Goal: Information Seeking & Learning: Learn about a topic

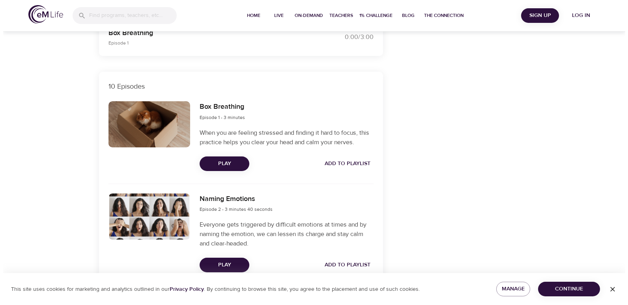
scroll to position [237, 0]
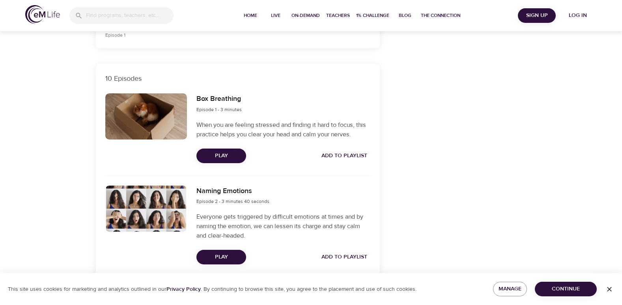
click at [223, 159] on span "Play" at bounding box center [221, 156] width 37 height 10
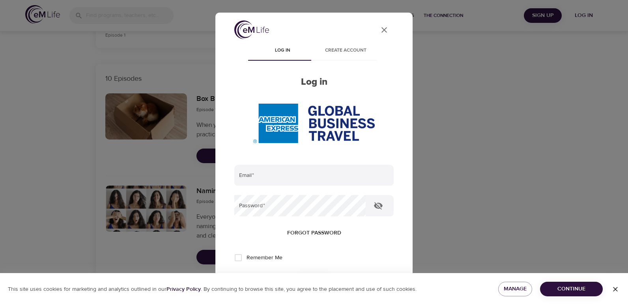
type input "[PERSON_NAME][EMAIL_ADDRESS][PERSON_NAME][DOMAIN_NAME]"
click at [377, 207] on icon "button" at bounding box center [378, 205] width 9 height 9
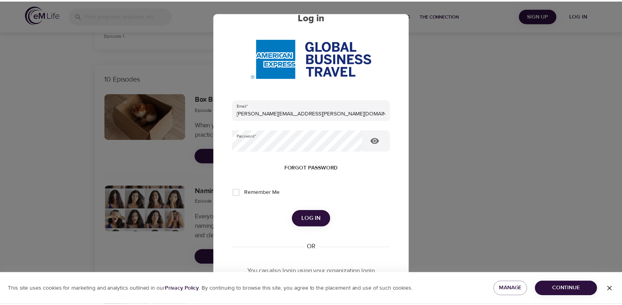
scroll to position [79, 0]
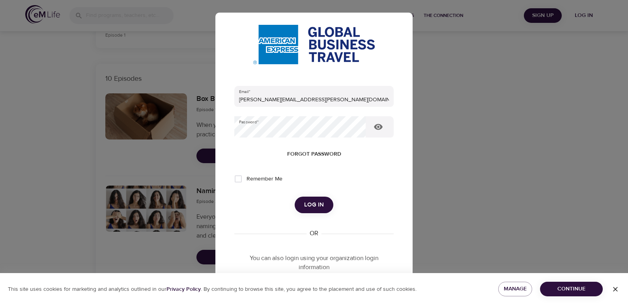
click at [239, 178] on input "Remember Me" at bounding box center [238, 179] width 17 height 17
checkbox input "true"
click at [310, 207] on span "Log in" at bounding box center [314, 205] width 20 height 10
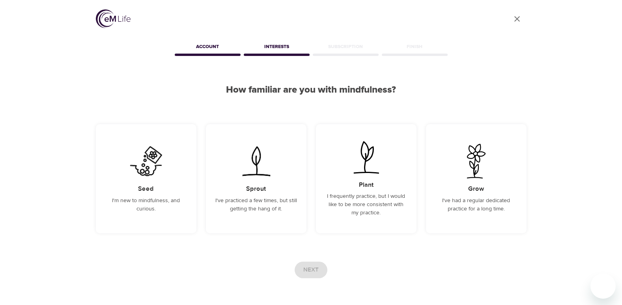
click at [520, 21] on icon "User Profile" at bounding box center [517, 18] width 9 height 9
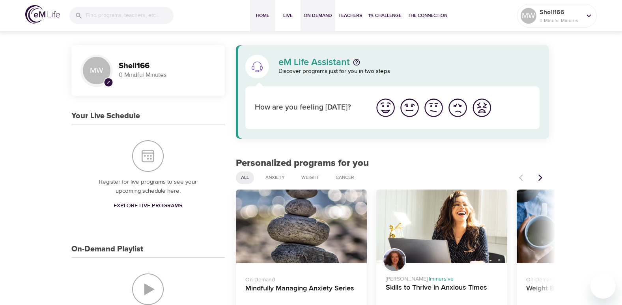
click at [322, 15] on span "On-Demand" at bounding box center [318, 15] width 28 height 8
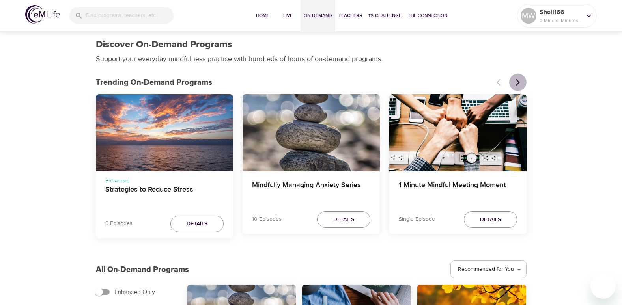
click at [518, 86] on icon "Next items" at bounding box center [518, 83] width 8 height 8
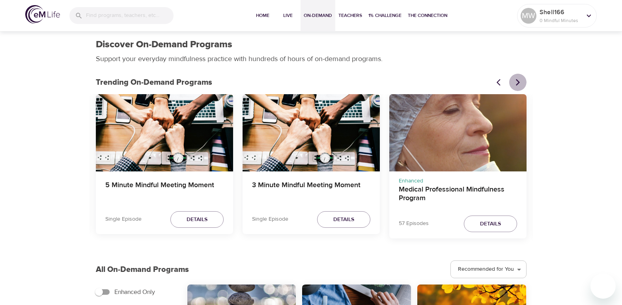
click at [518, 86] on icon "Next items" at bounding box center [518, 83] width 8 height 8
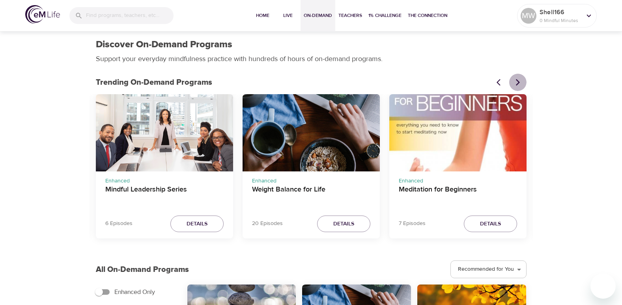
click at [518, 86] on icon "Next items" at bounding box center [518, 83] width 8 height 8
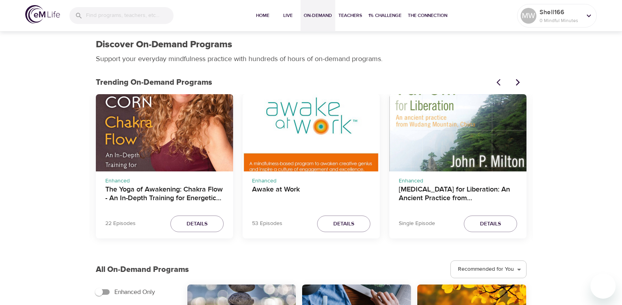
click at [518, 86] on icon "Next items" at bounding box center [518, 83] width 8 height 8
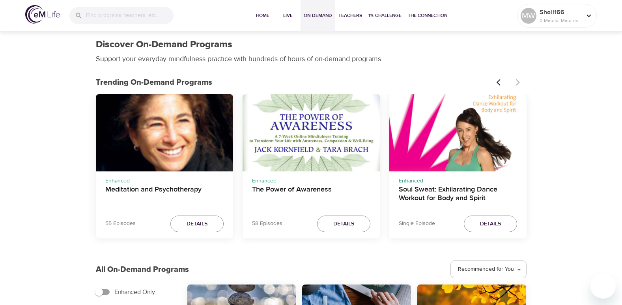
click at [518, 86] on div at bounding box center [509, 82] width 35 height 17
click at [287, 14] on button "Live" at bounding box center [287, 16] width 25 height 32
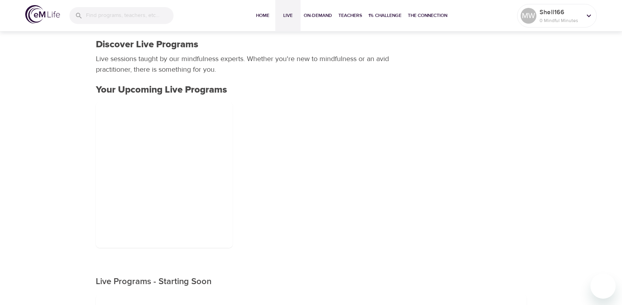
click at [287, 14] on span "Live" at bounding box center [288, 15] width 19 height 8
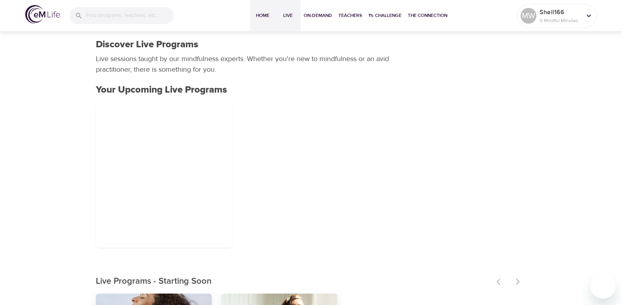
click at [267, 15] on span "Home" at bounding box center [262, 15] width 19 height 8
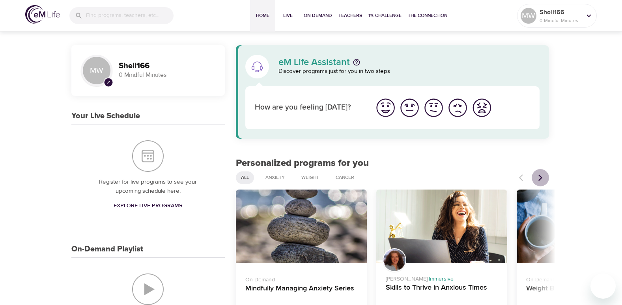
click at [539, 176] on icon "Next items" at bounding box center [541, 178] width 8 height 8
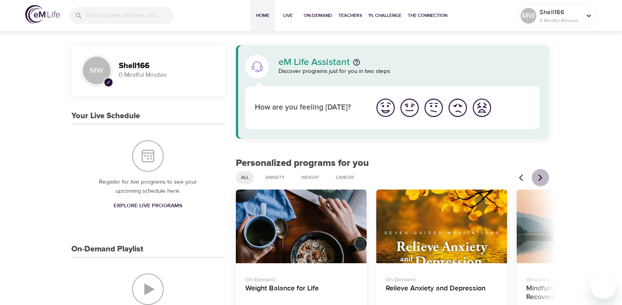
click at [539, 176] on icon "Next items" at bounding box center [541, 178] width 8 height 8
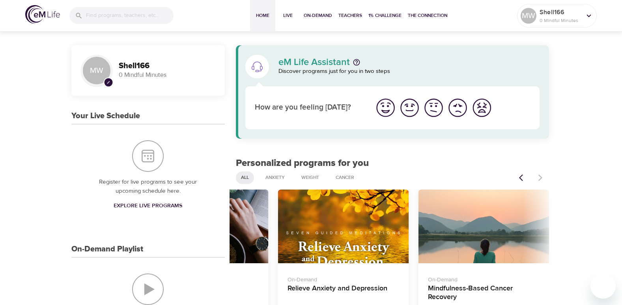
click at [539, 176] on div at bounding box center [532, 177] width 35 height 17
click at [317, 13] on span "On-Demand" at bounding box center [318, 15] width 28 height 8
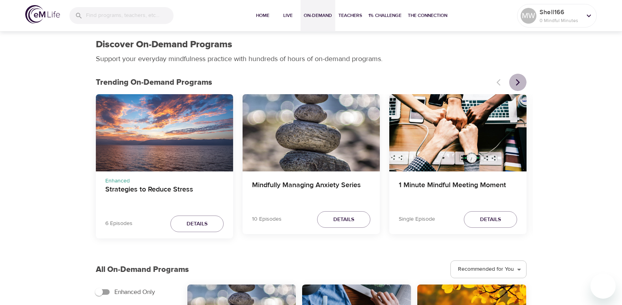
click at [518, 82] on icon "Next items" at bounding box center [518, 82] width 4 height 7
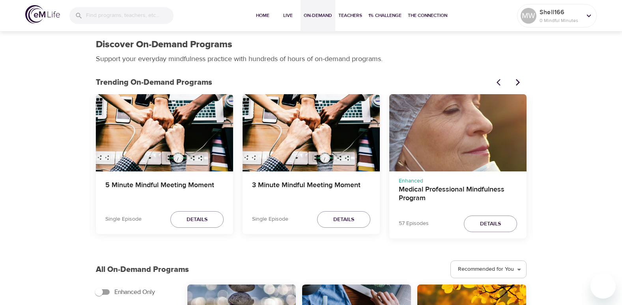
click at [518, 82] on icon "Next items" at bounding box center [518, 82] width 4 height 7
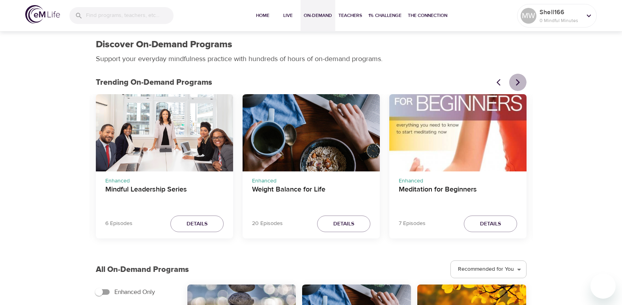
click at [518, 82] on icon "Next items" at bounding box center [518, 82] width 4 height 7
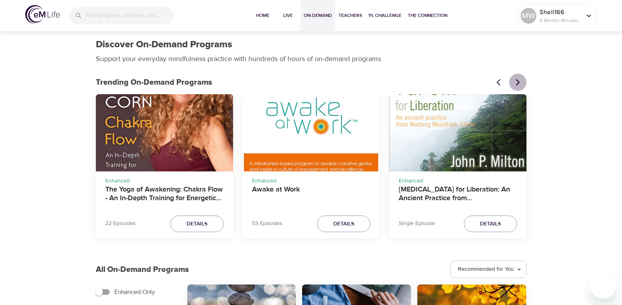
click at [518, 82] on icon "Next items" at bounding box center [518, 82] width 4 height 7
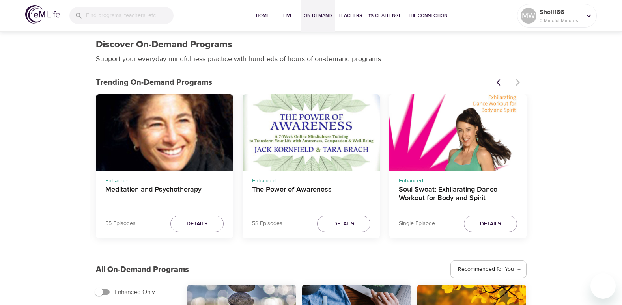
click at [518, 82] on div at bounding box center [509, 82] width 35 height 17
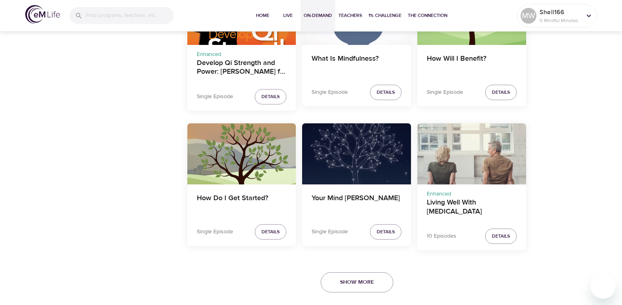
scroll to position [1429, 0]
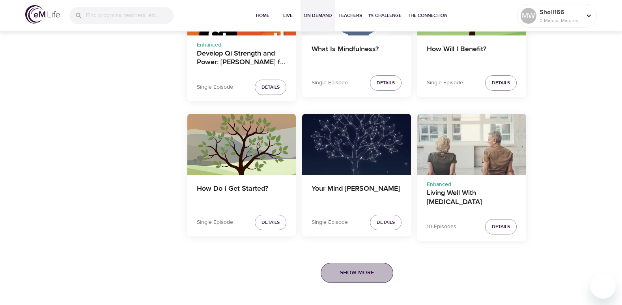
click at [367, 273] on span "Show More" at bounding box center [357, 273] width 34 height 10
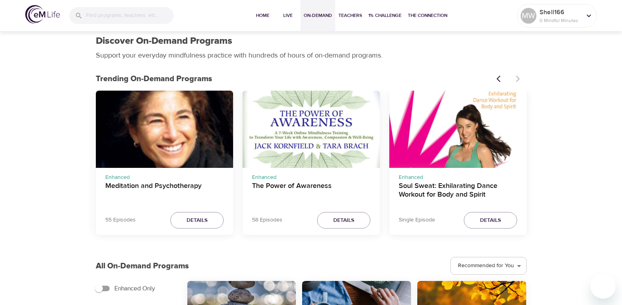
scroll to position [0, 0]
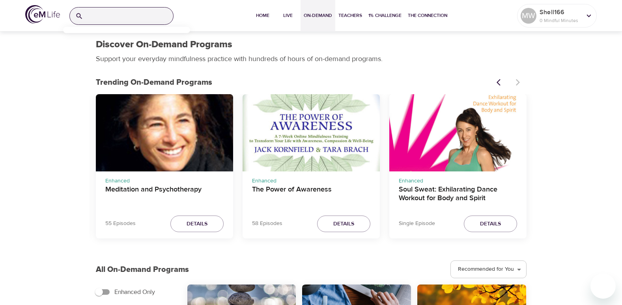
click at [96, 19] on input "search" at bounding box center [129, 15] width 87 height 17
type input "box breathing"
click at [130, 15] on input "box breathing" at bounding box center [119, 15] width 66 height 17
click at [165, 16] on icon "button" at bounding box center [164, 16] width 5 height 5
click at [559, 22] on p "0 Mindful Minutes" at bounding box center [561, 20] width 42 height 7
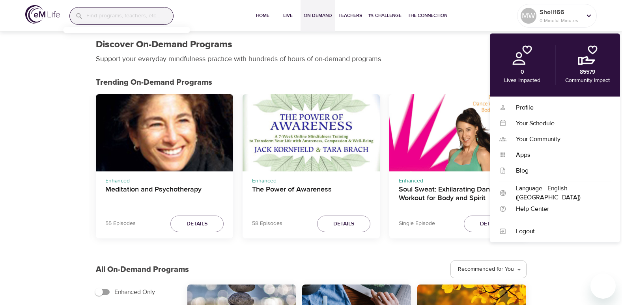
click at [427, 61] on div "Discover On-Demand Programs Support your everyday mindfulness practice with hun…" at bounding box center [311, 51] width 440 height 35
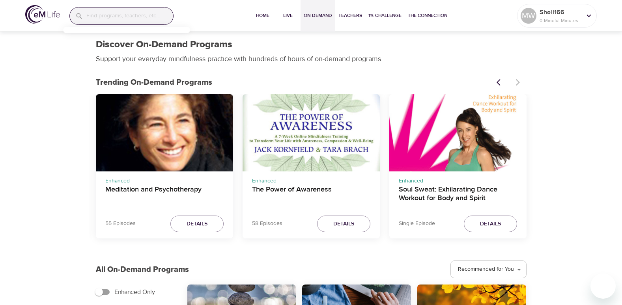
click at [305, 14] on span "On-Demand" at bounding box center [318, 15] width 28 height 8
click at [545, 20] on p "0 Mindful Minutes" at bounding box center [561, 20] width 42 height 7
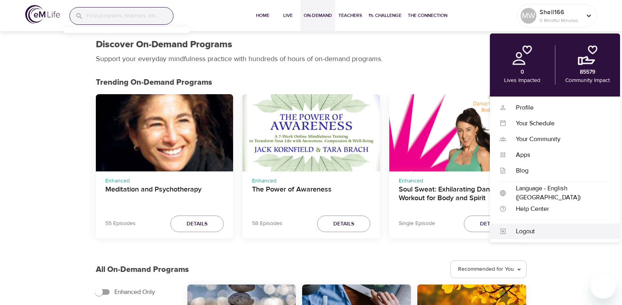
click at [528, 235] on div "Logout" at bounding box center [559, 231] width 104 height 9
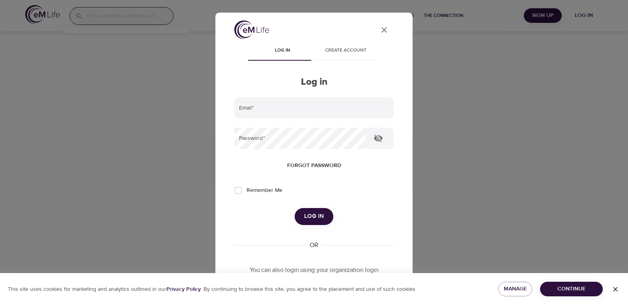
type input "[PERSON_NAME][EMAIL_ADDRESS][PERSON_NAME][DOMAIN_NAME]"
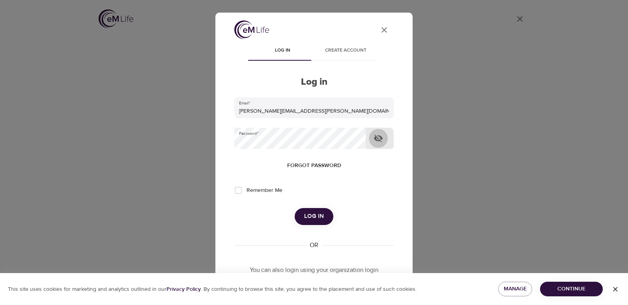
click at [378, 139] on icon "button" at bounding box center [378, 138] width 9 height 7
click at [235, 191] on input "Remember Me" at bounding box center [238, 190] width 17 height 17
checkbox input "true"
click at [309, 217] on span "Log in" at bounding box center [314, 217] width 20 height 10
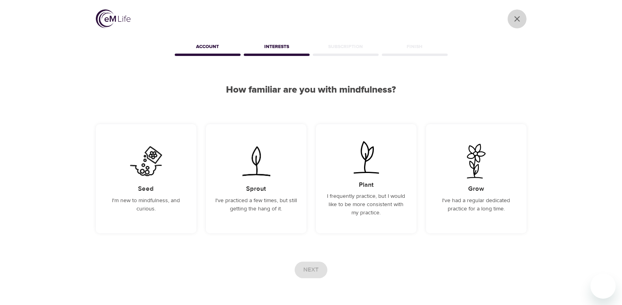
click at [514, 17] on icon "User Profile" at bounding box center [517, 18] width 9 height 9
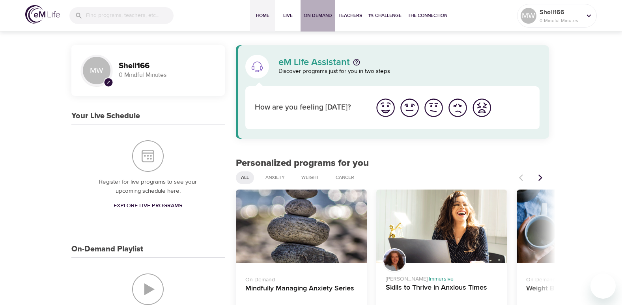
click at [322, 14] on span "On-Demand" at bounding box center [318, 15] width 28 height 8
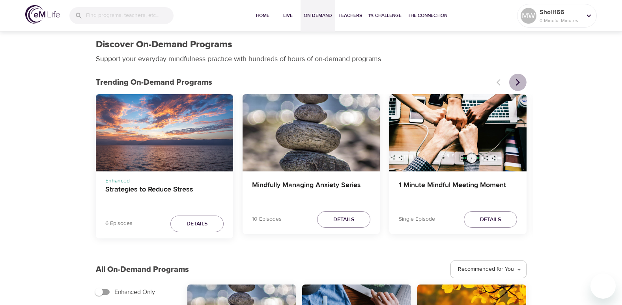
click at [518, 84] on icon "Next items" at bounding box center [518, 82] width 4 height 7
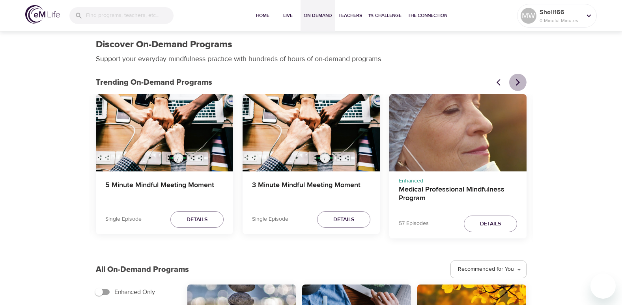
click at [518, 84] on icon "Next items" at bounding box center [518, 82] width 4 height 7
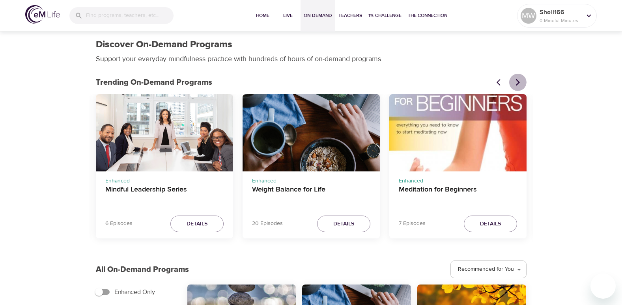
click at [518, 84] on icon "Next items" at bounding box center [518, 82] width 4 height 7
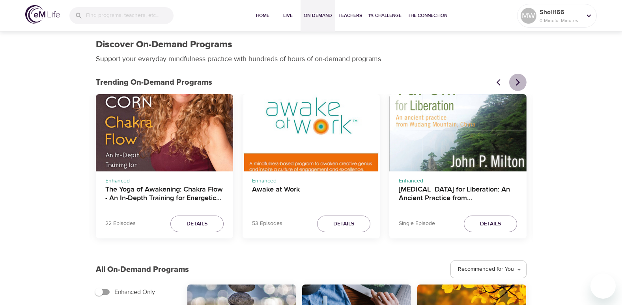
click at [518, 84] on icon "Next items" at bounding box center [518, 82] width 4 height 7
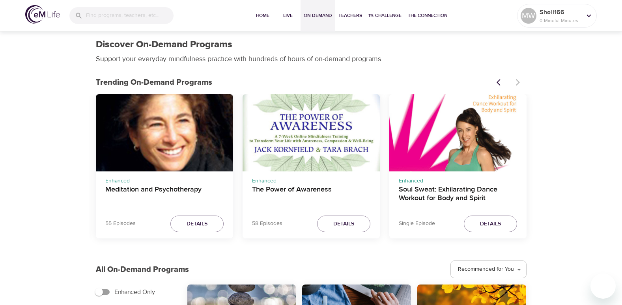
click at [518, 84] on div at bounding box center [509, 82] width 35 height 17
click at [346, 19] on span "Teachers" at bounding box center [351, 15] width 24 height 8
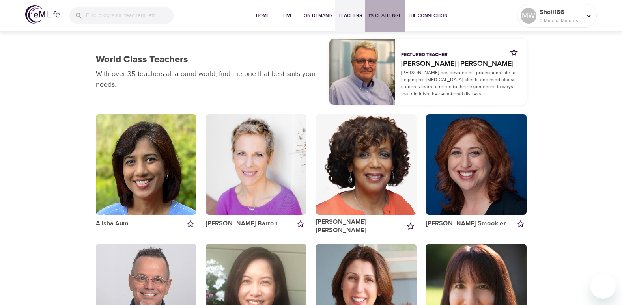
click at [383, 12] on span "1% Challenge" at bounding box center [385, 15] width 33 height 8
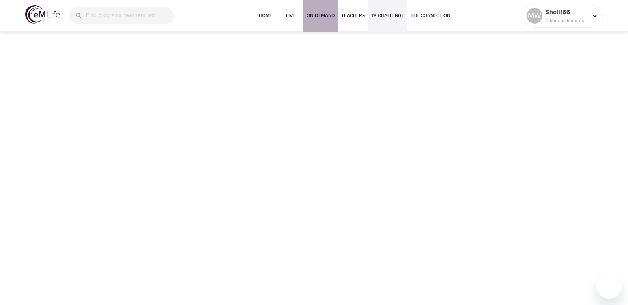
click at [324, 15] on span "On-Demand" at bounding box center [321, 15] width 28 height 8
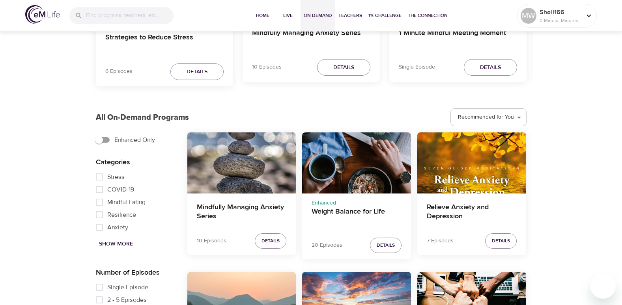
scroll to position [197, 0]
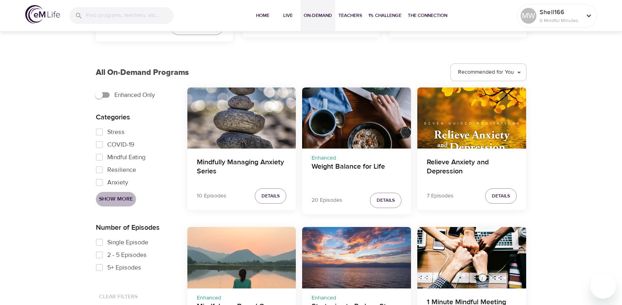
click at [129, 195] on span "Show More" at bounding box center [116, 200] width 34 height 10
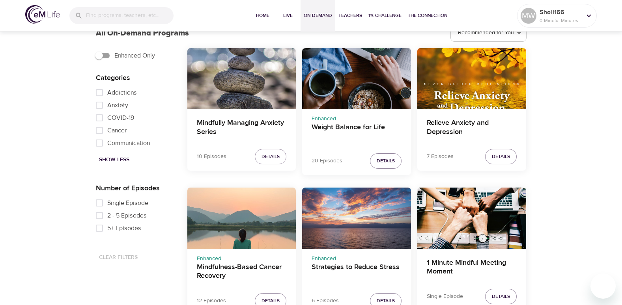
click at [116, 229] on span "5+ Episodes" at bounding box center [124, 228] width 34 height 9
click at [107, 229] on input "5+ Episodes" at bounding box center [100, 228] width 16 height 13
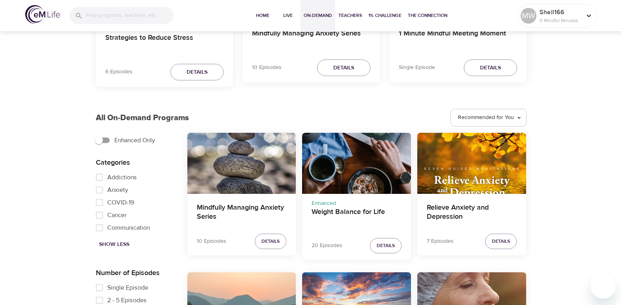
scroll to position [226, 0]
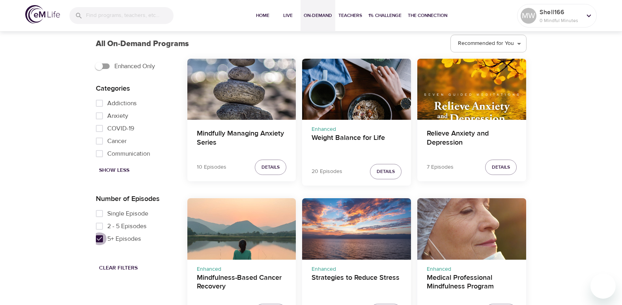
click at [98, 239] on input "5+ Episodes" at bounding box center [100, 239] width 16 height 13
checkbox input "false"
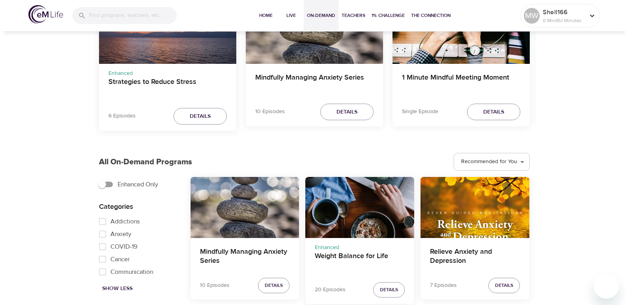
scroll to position [0, 0]
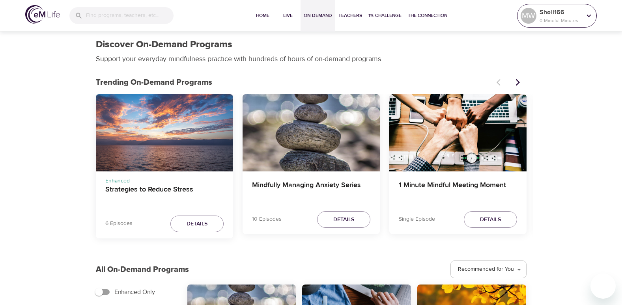
click at [568, 11] on p "Shell166" at bounding box center [561, 11] width 42 height 9
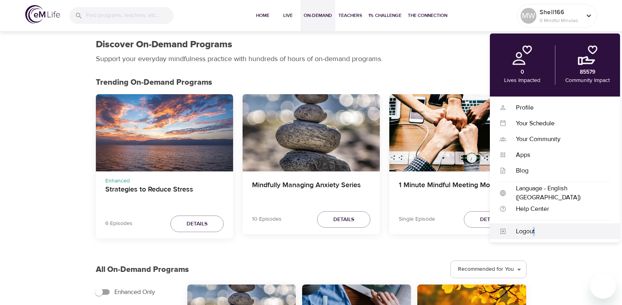
click at [534, 230] on div "Logout" at bounding box center [559, 231] width 104 height 9
